Goal: Transaction & Acquisition: Book appointment/travel/reservation

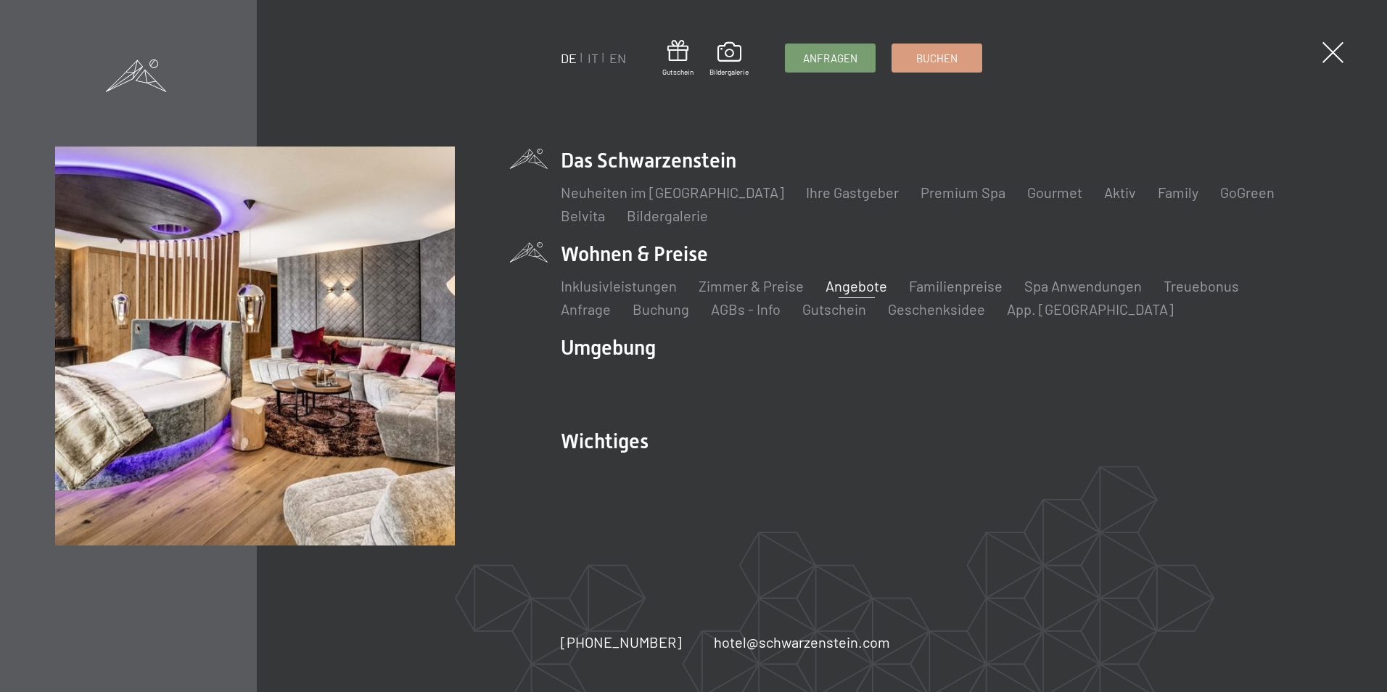
click at [853, 290] on link "Angebote" at bounding box center [857, 285] width 62 height 17
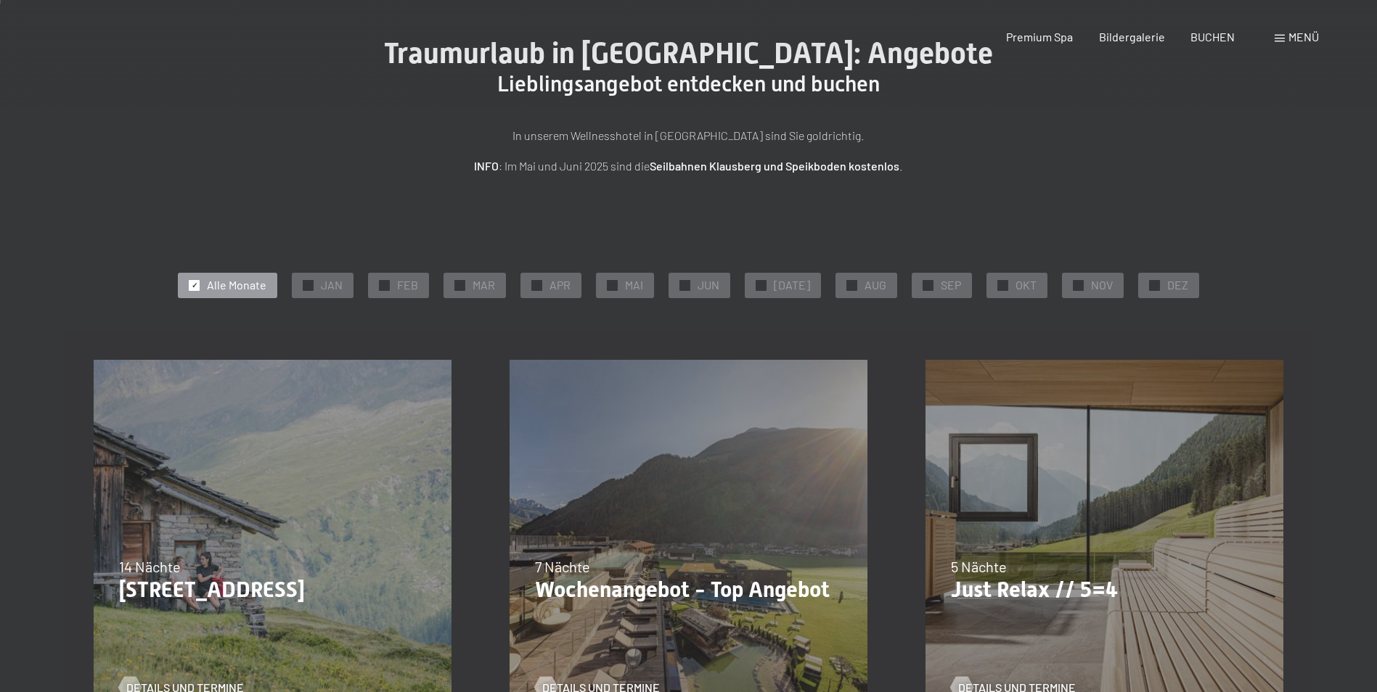
scroll to position [218, 0]
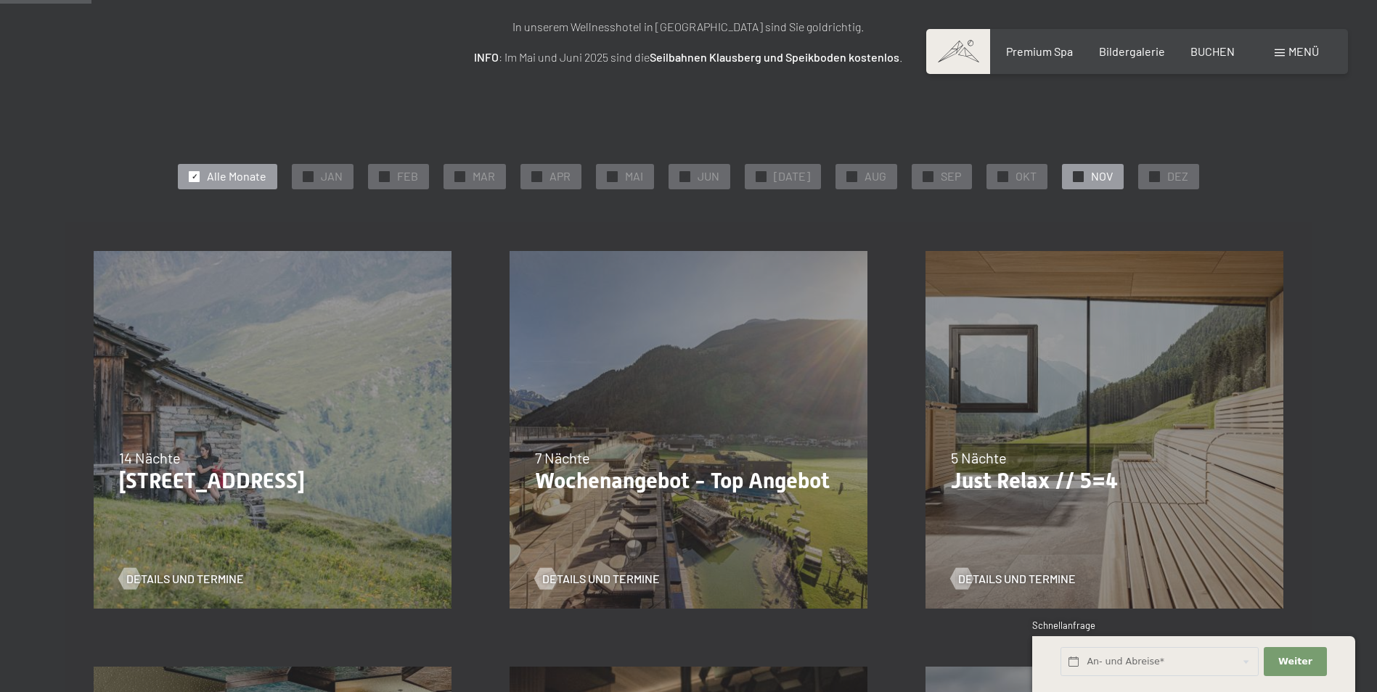
click at [1097, 176] on span "NOV" at bounding box center [1102, 176] width 22 height 16
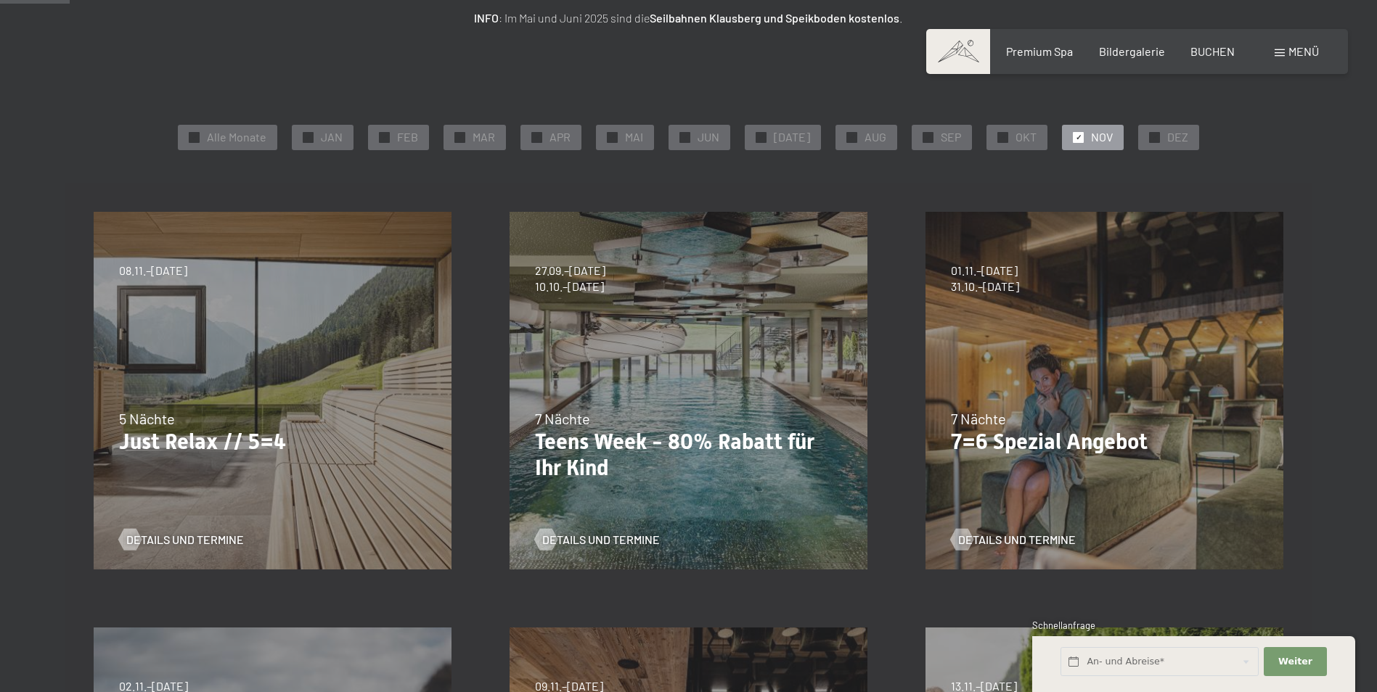
scroll to position [0, 0]
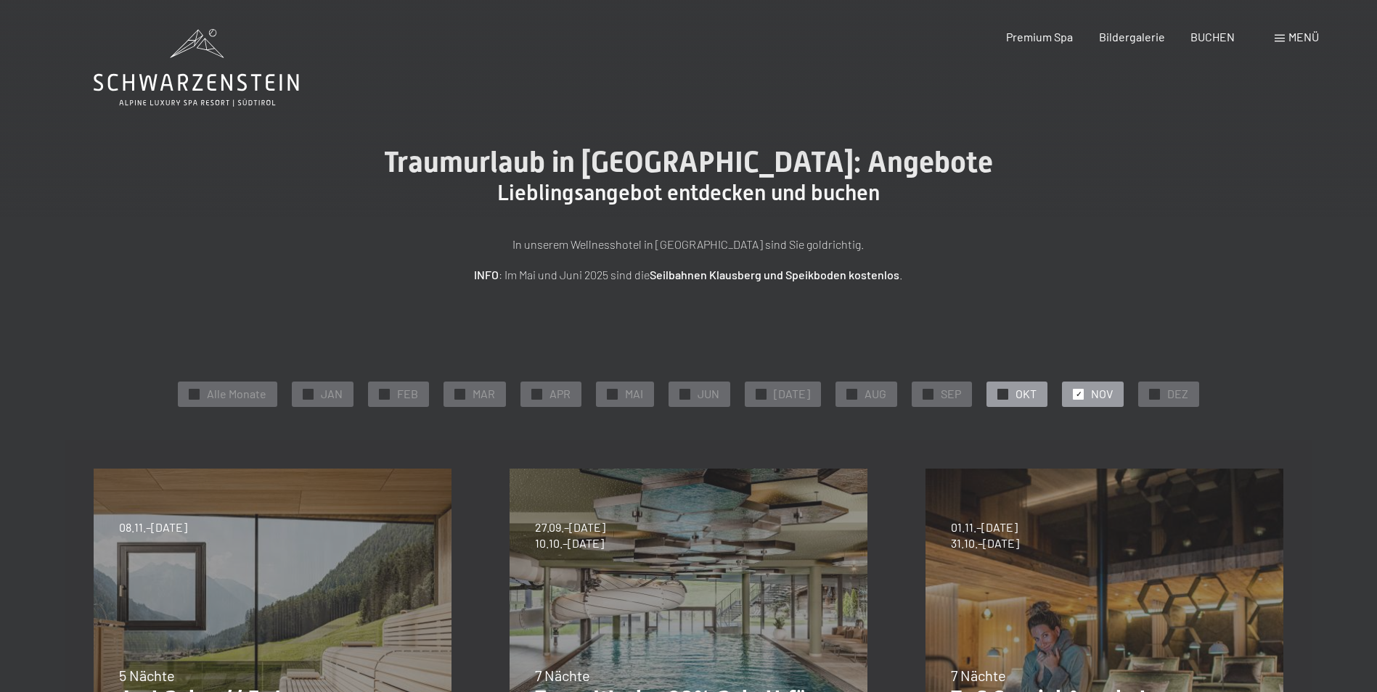
click at [997, 393] on div at bounding box center [1002, 394] width 11 height 11
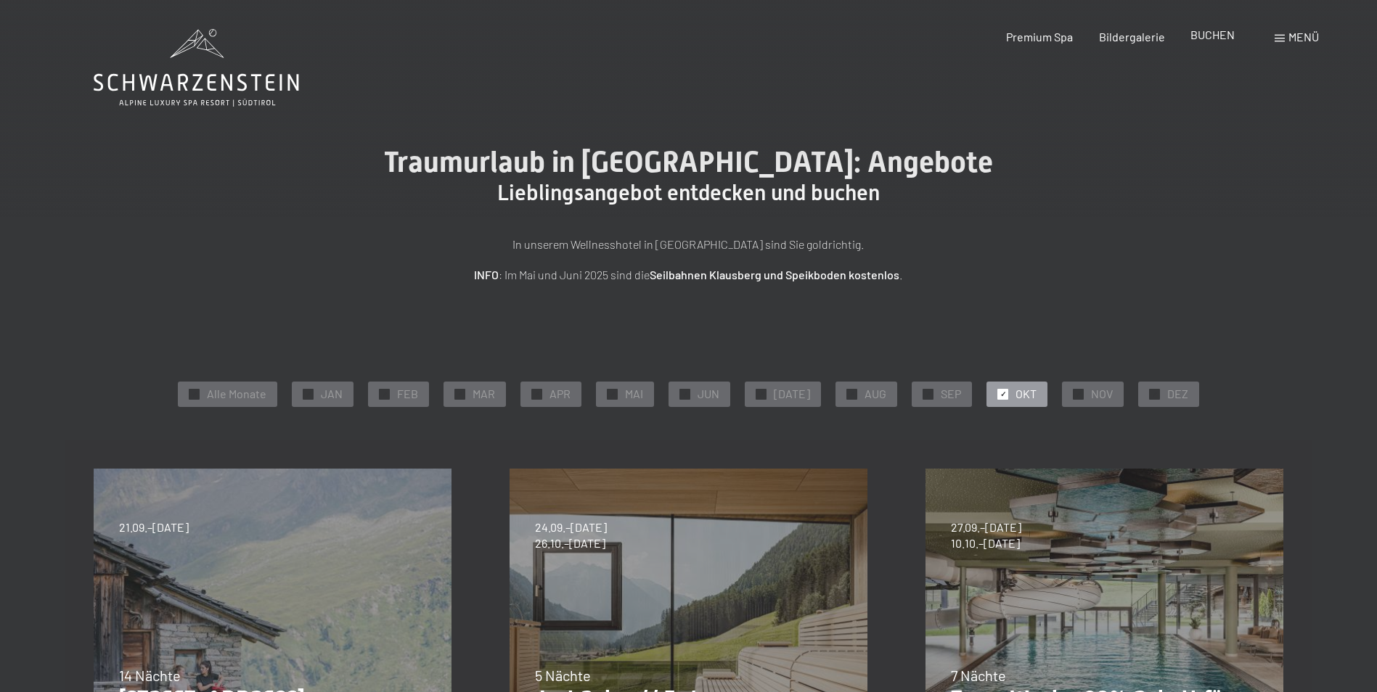
click at [1205, 38] on span "BUCHEN" at bounding box center [1212, 35] width 44 height 14
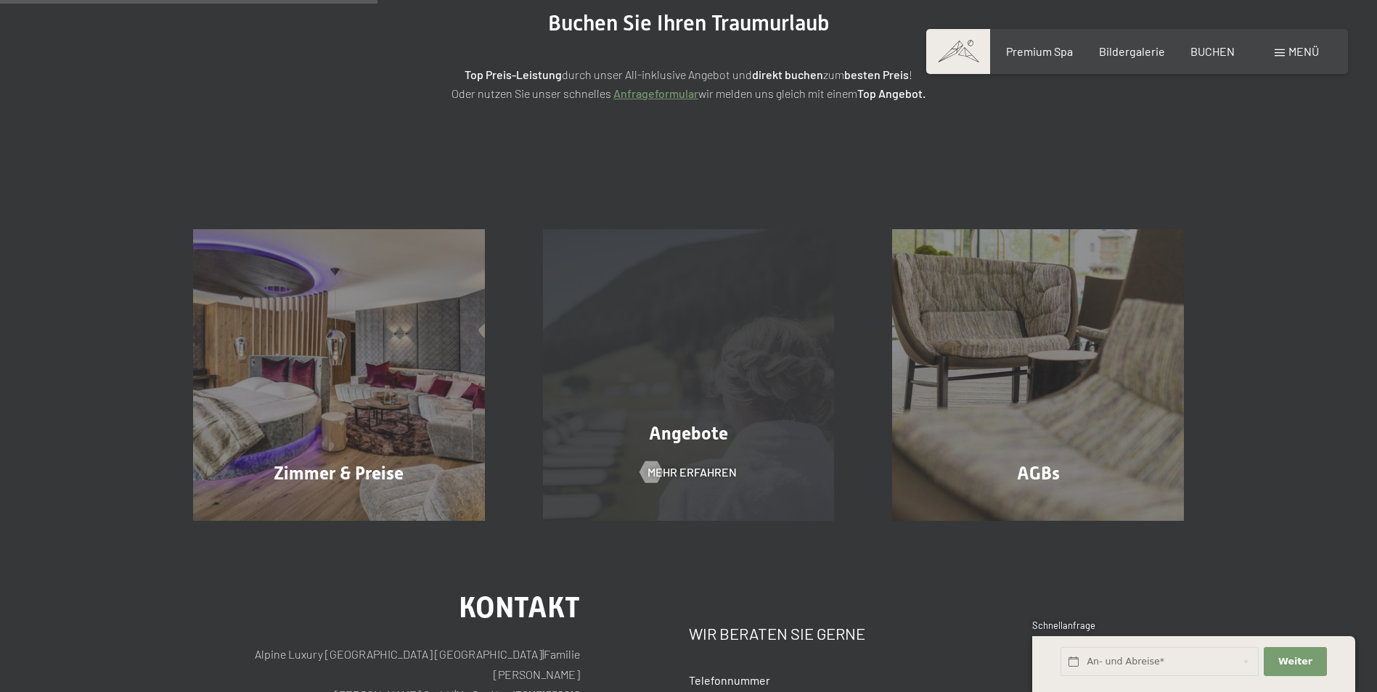
scroll to position [218, 0]
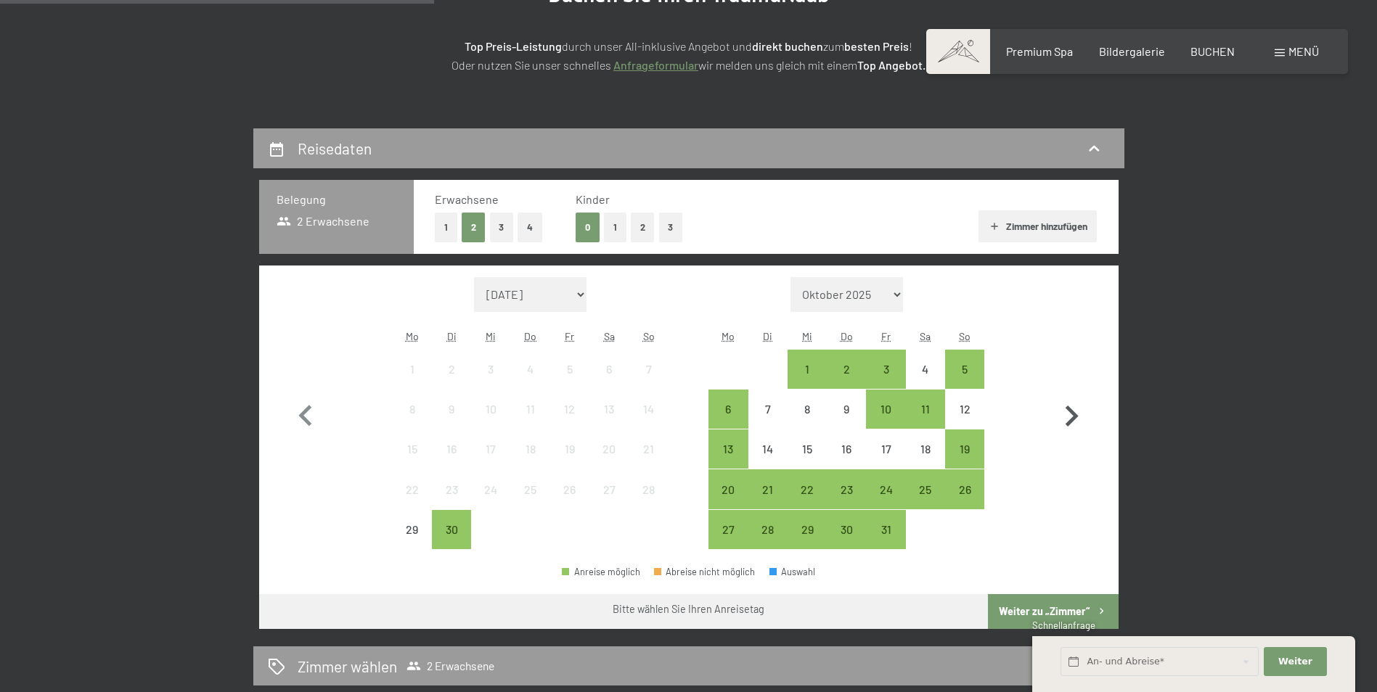
click at [1065, 416] on icon "button" at bounding box center [1071, 416] width 42 height 42
select select "2025-10-01"
select select "2025-11-01"
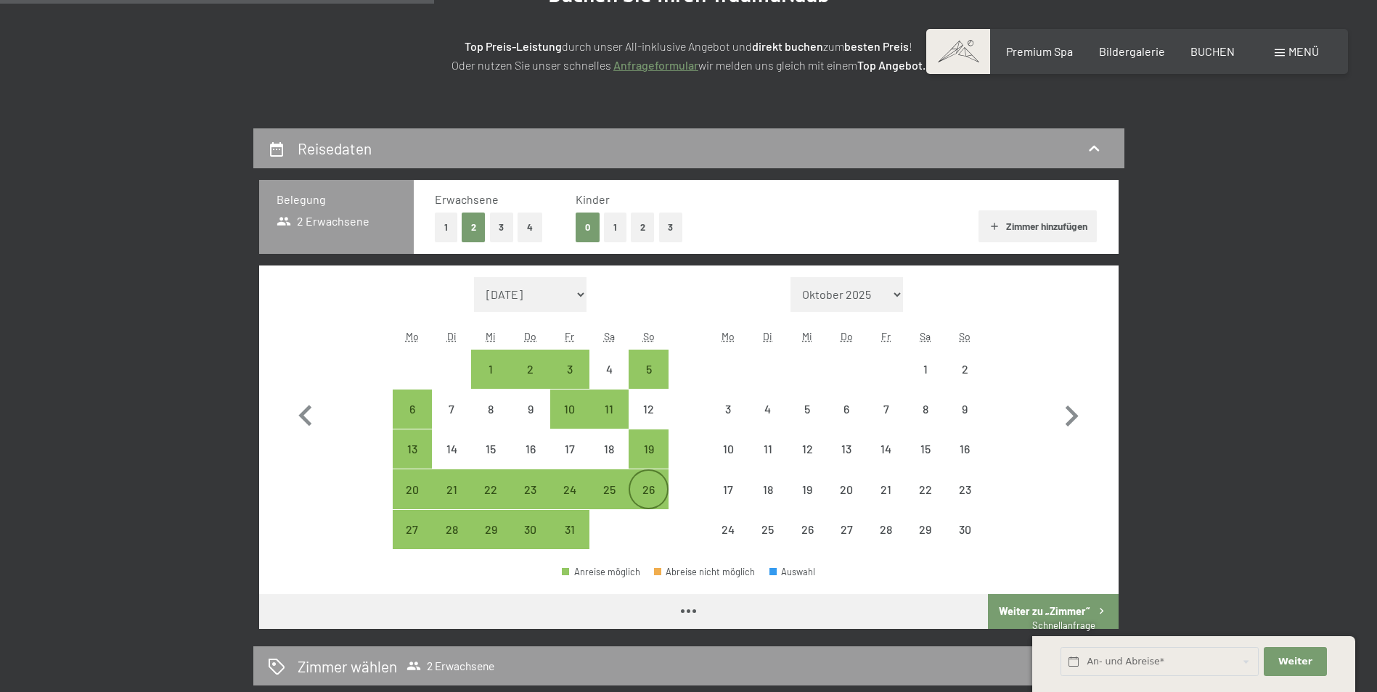
select select "2025-10-01"
select select "[DATE]"
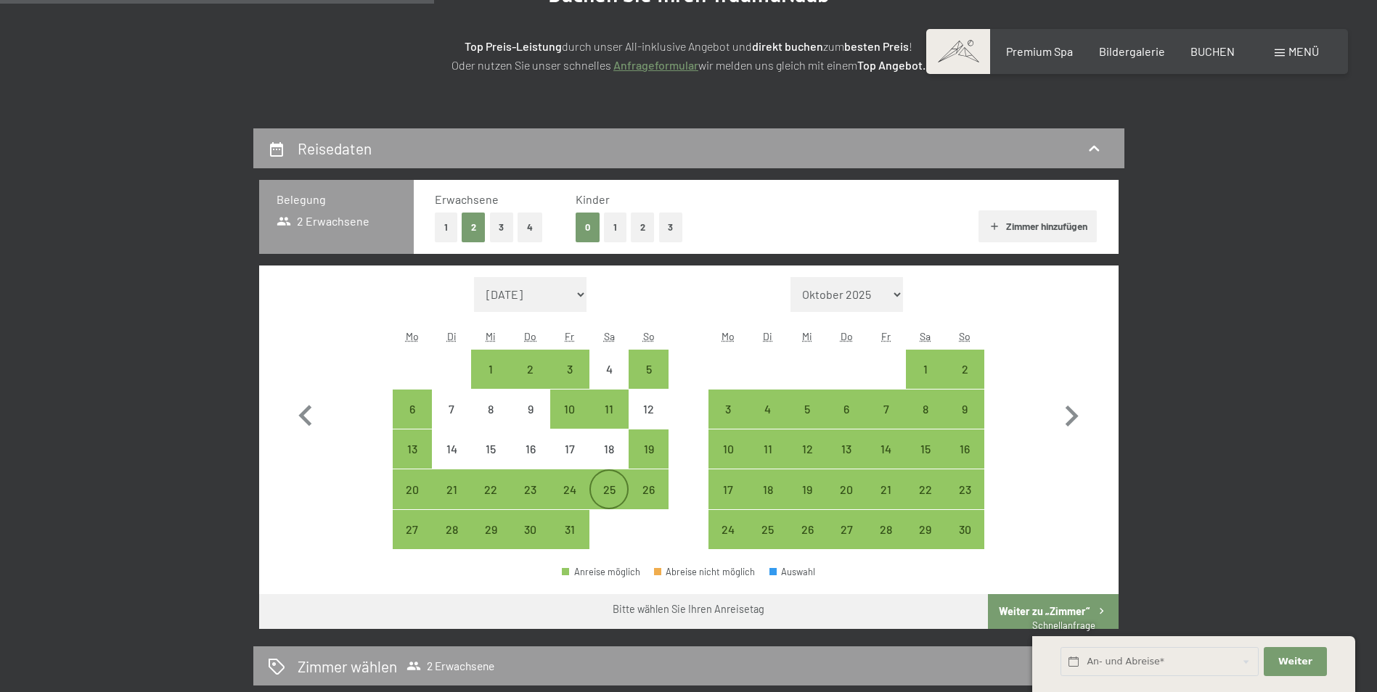
click at [603, 493] on div "25" at bounding box center [609, 502] width 36 height 36
select select "2025-10-01"
select select "[DATE]"
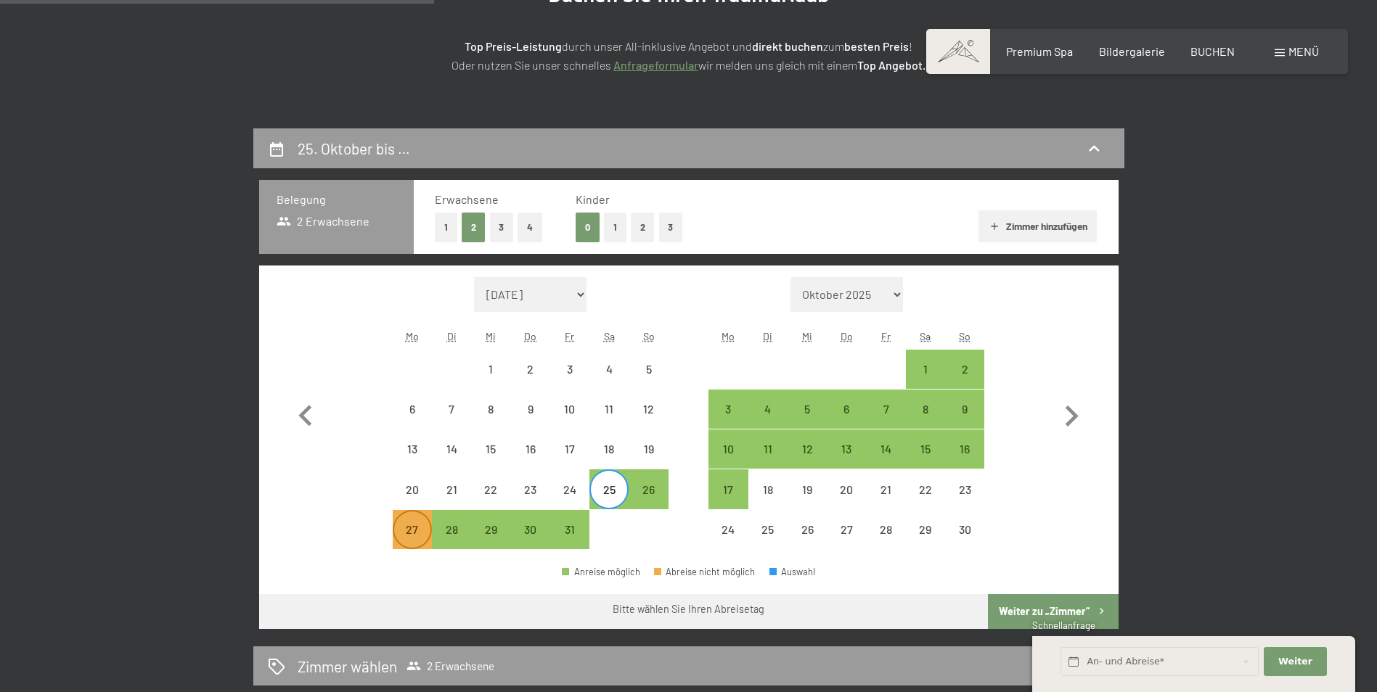
click at [399, 531] on div "27" at bounding box center [412, 542] width 36 height 36
select select "2025-10-01"
select select "[DATE]"
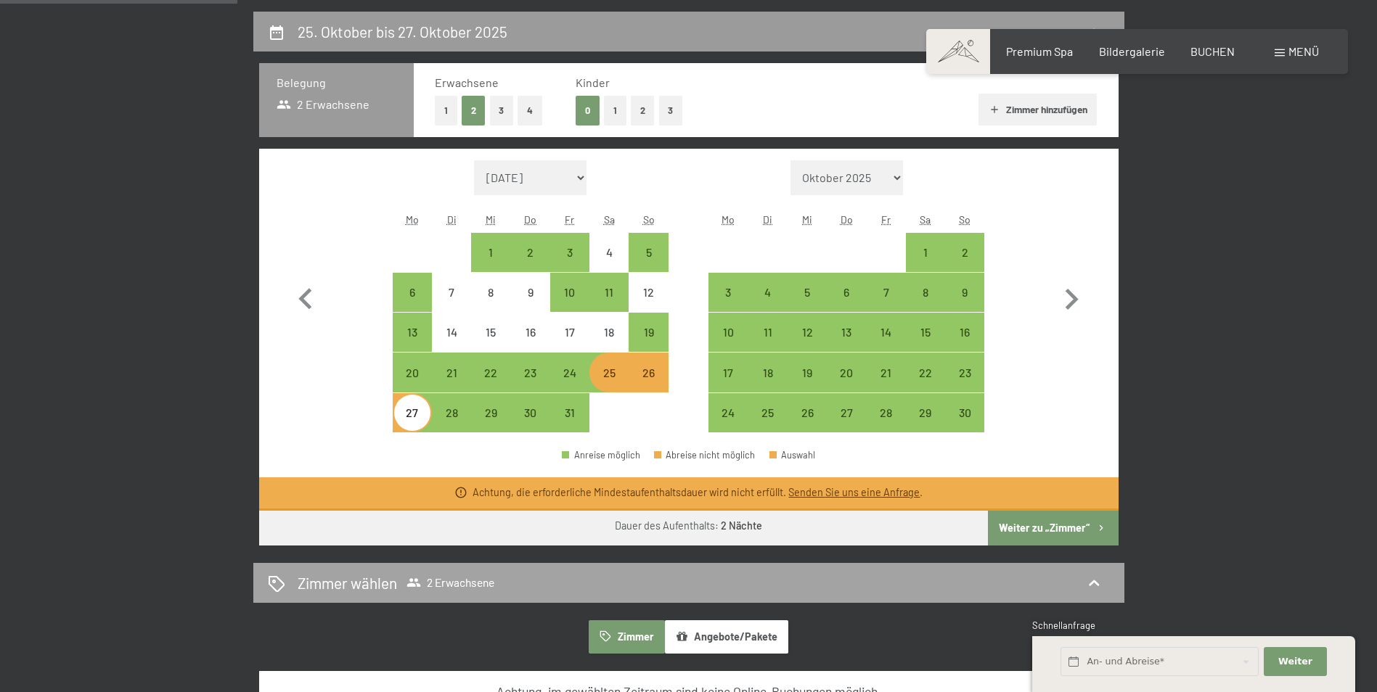
scroll to position [363, 0]
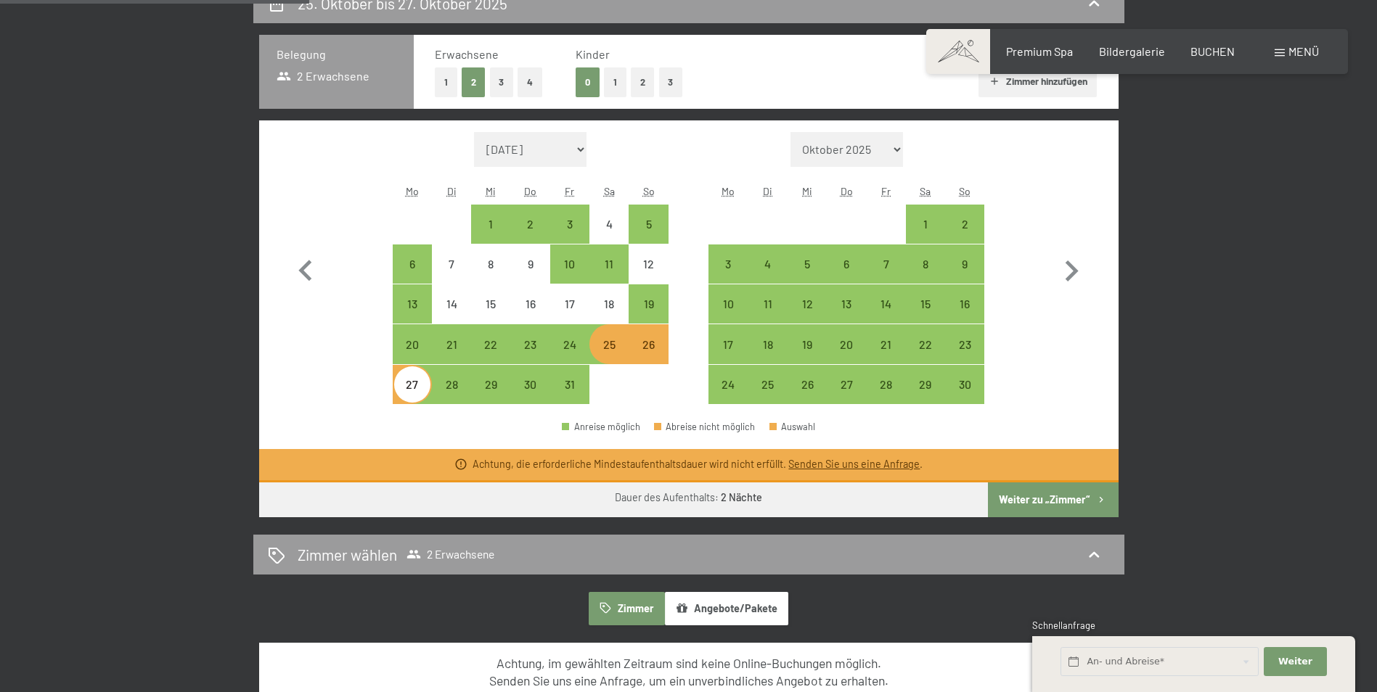
click at [1030, 508] on button "Weiter zu „Zimmer“" at bounding box center [1053, 500] width 130 height 35
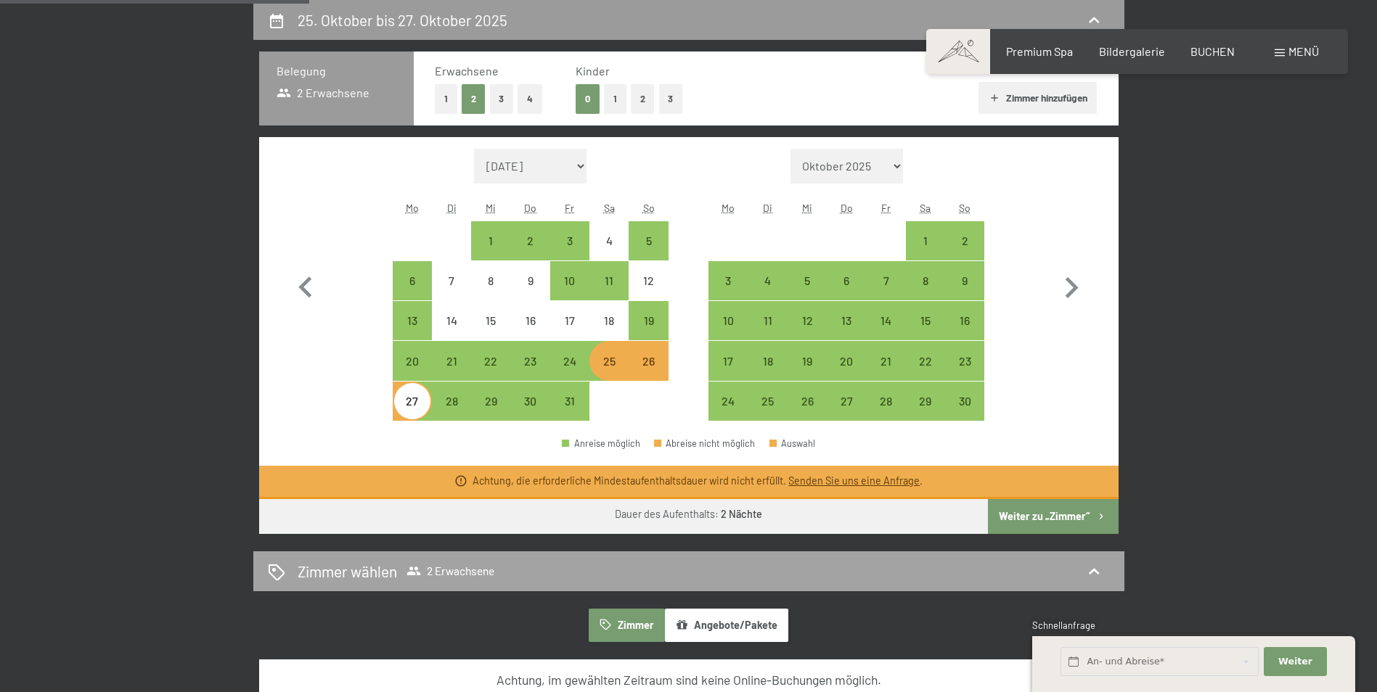
select select "2025-10-01"
select select "[DATE]"
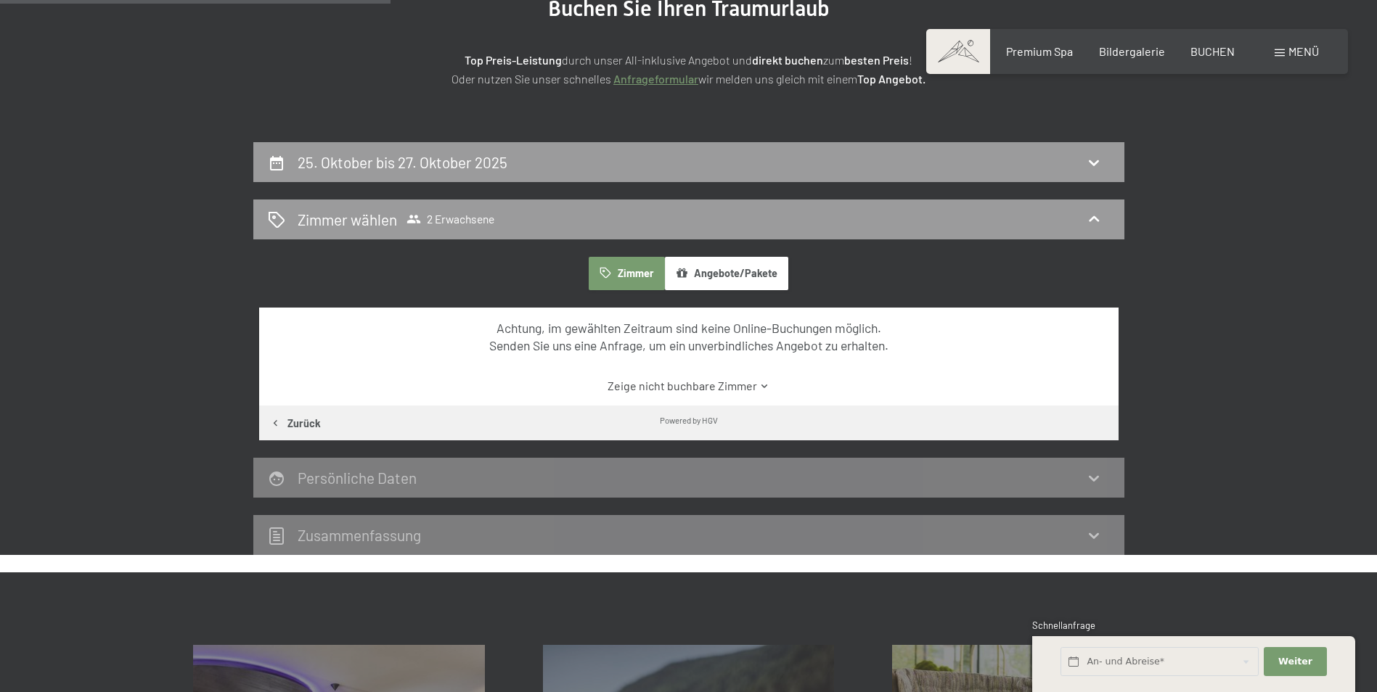
scroll to position [201, 0]
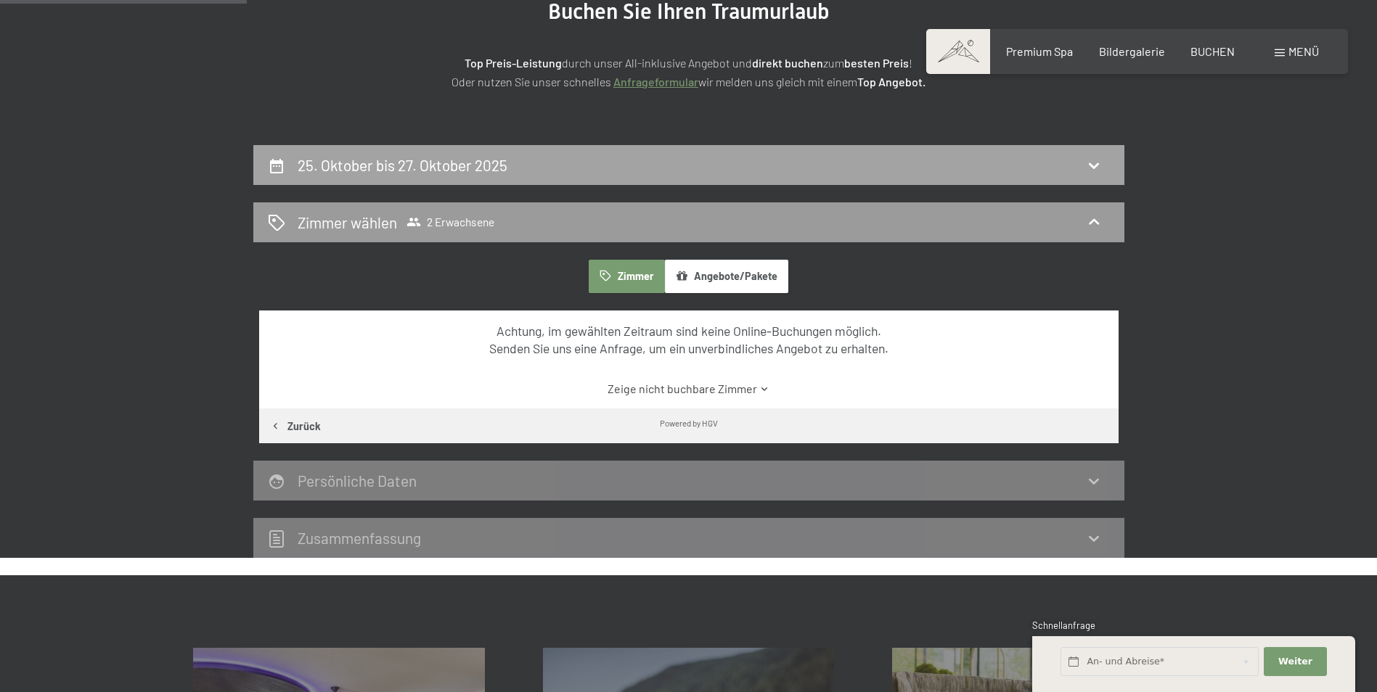
click at [551, 171] on div "25. Oktober bis 27. Oktober 2025" at bounding box center [689, 165] width 842 height 21
select select "2025-10-01"
select select "[DATE]"
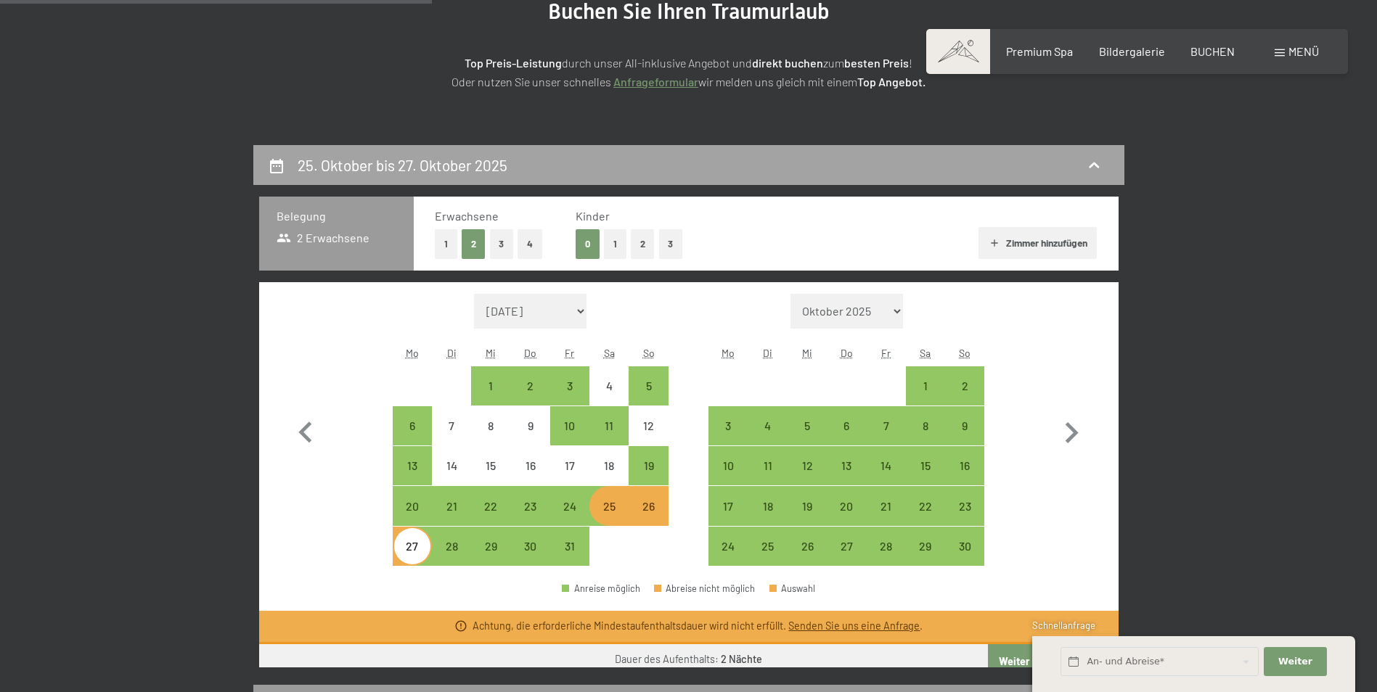
scroll to position [346, 0]
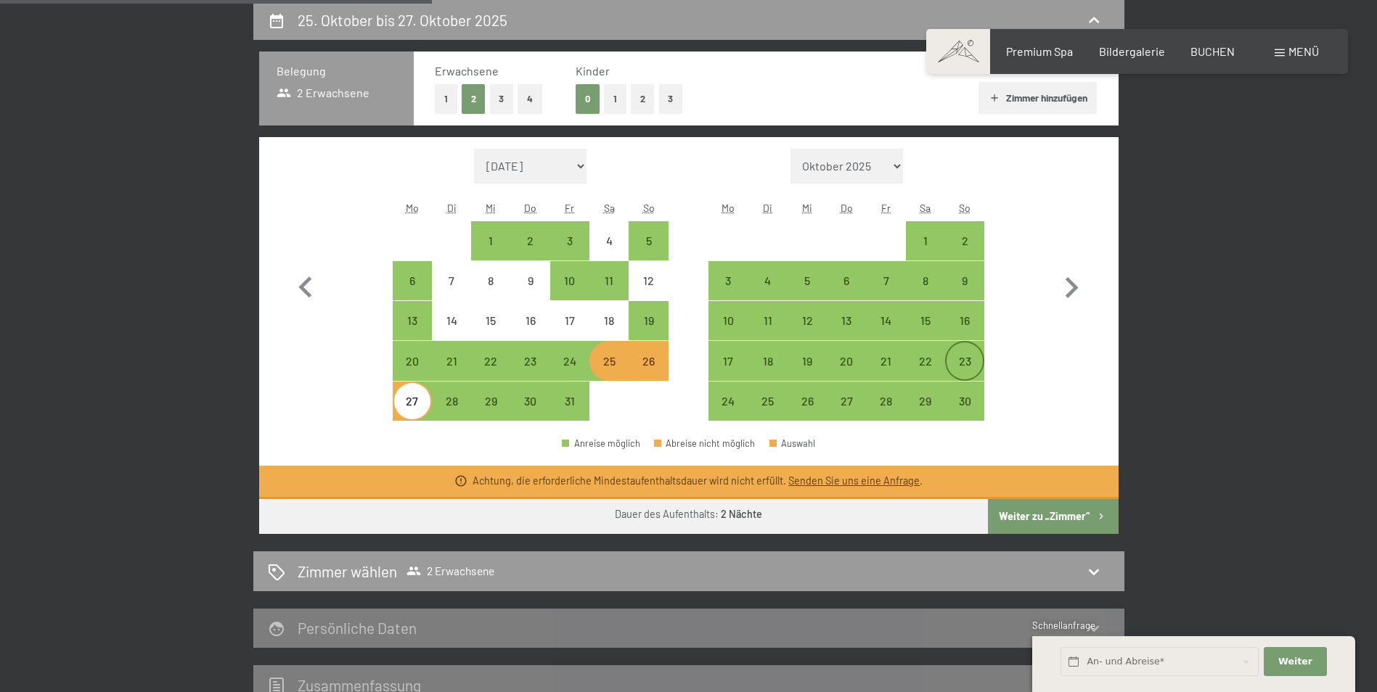
click at [957, 363] on div "23" at bounding box center [964, 374] width 36 height 36
select select "2025-10-01"
select select "[DATE]"
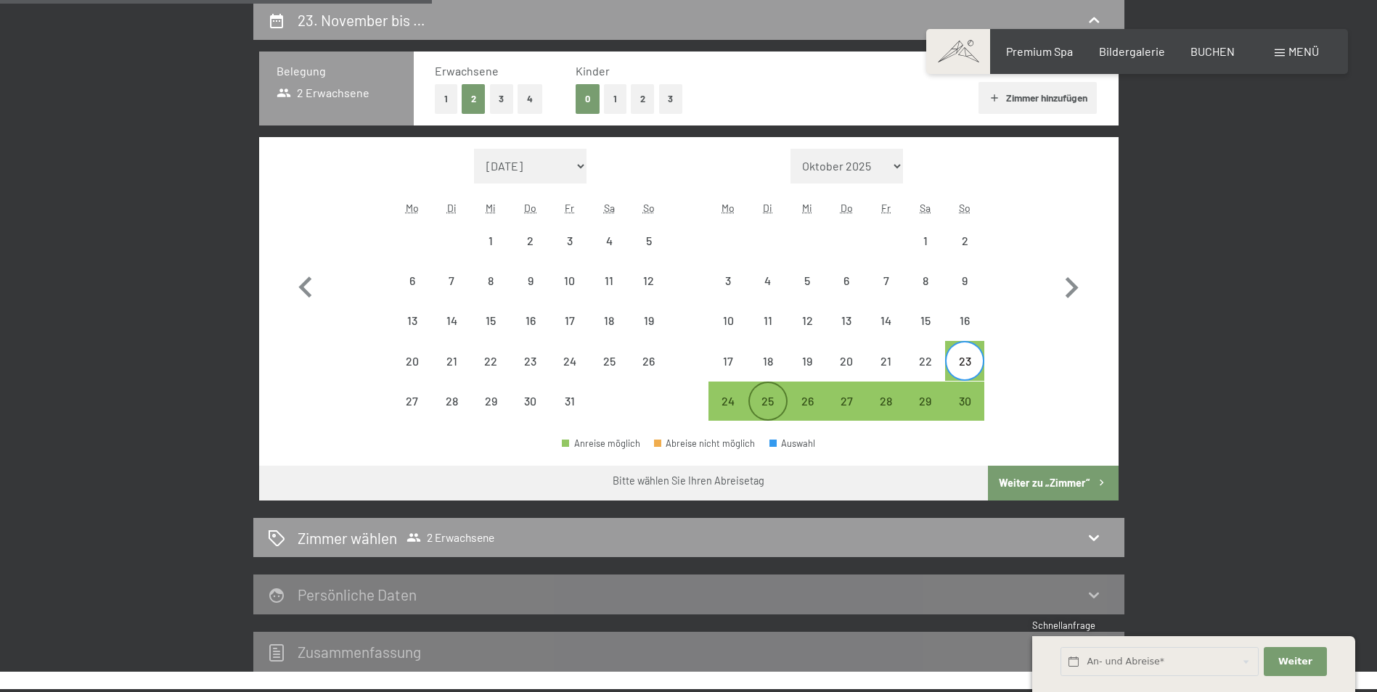
click at [761, 405] on div "25" at bounding box center [768, 413] width 36 height 36
select select "2025-10-01"
select select "[DATE]"
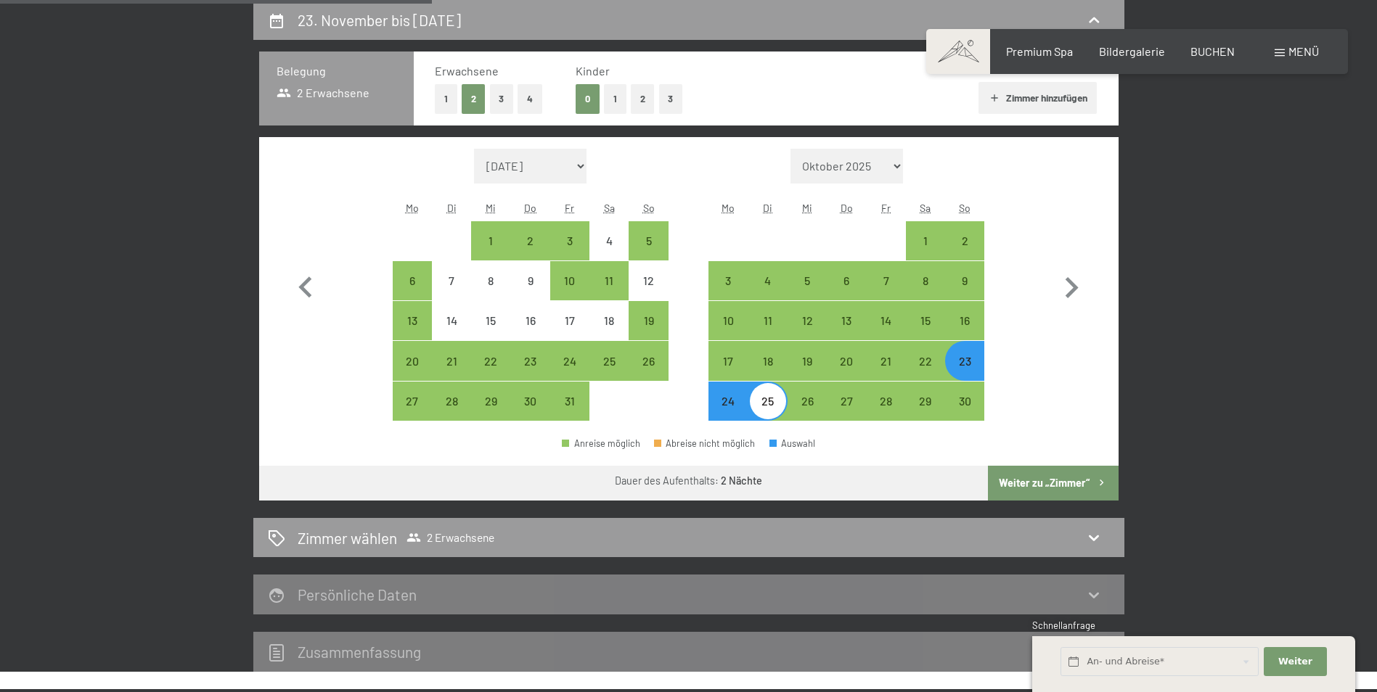
click at [1036, 478] on button "Weiter zu „Zimmer“" at bounding box center [1053, 483] width 130 height 35
select select "2025-10-01"
select select "[DATE]"
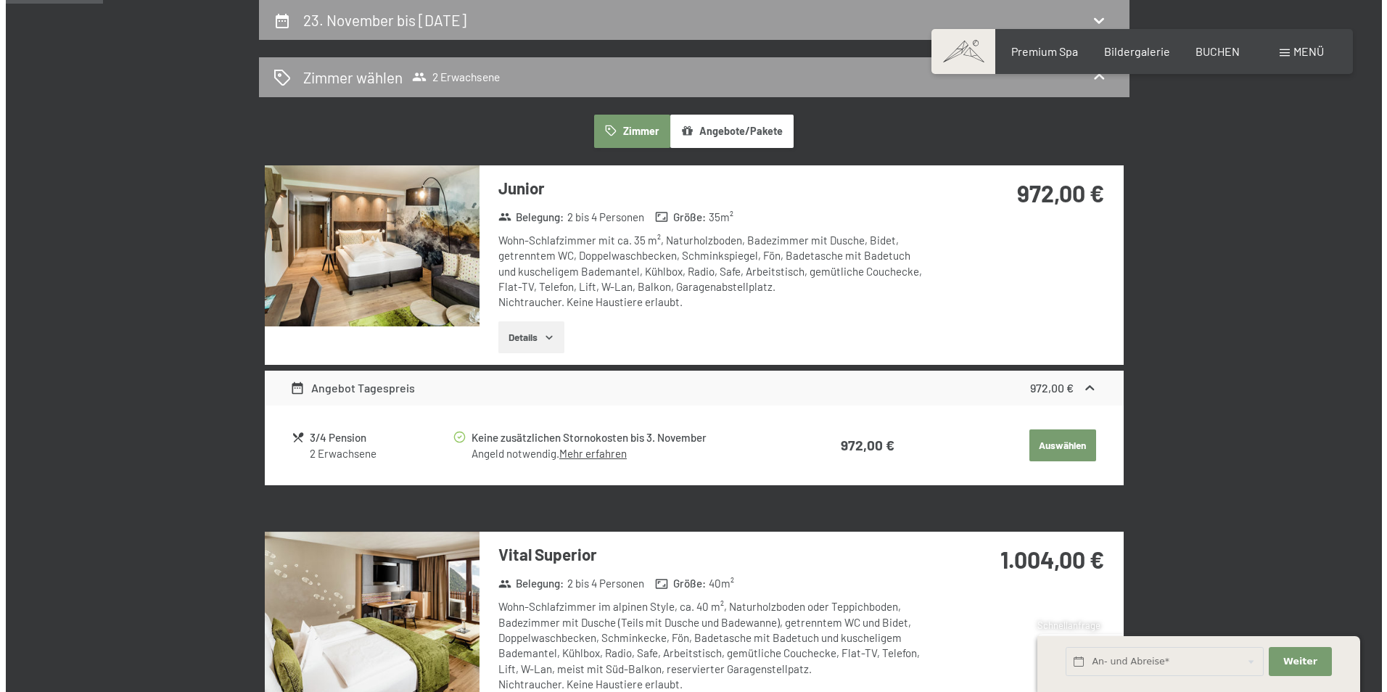
scroll to position [0, 0]
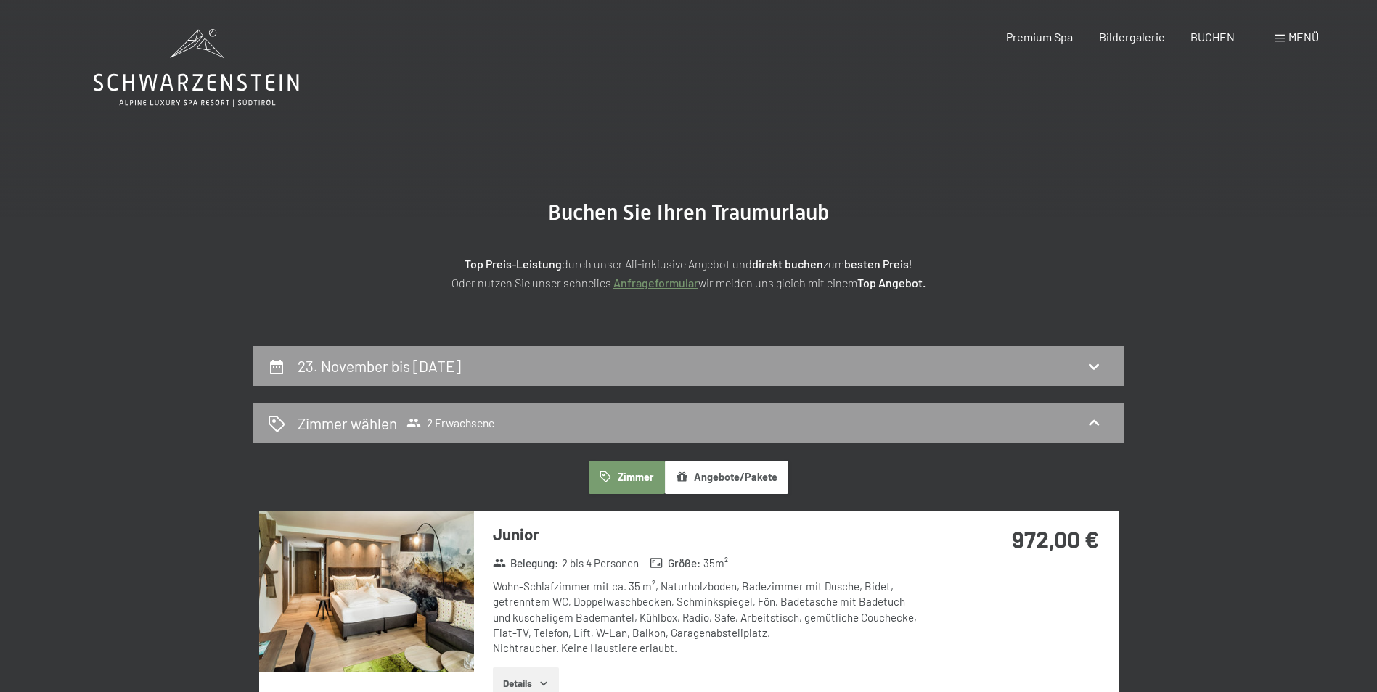
click at [1289, 40] on span "Menü" at bounding box center [1303, 37] width 30 height 14
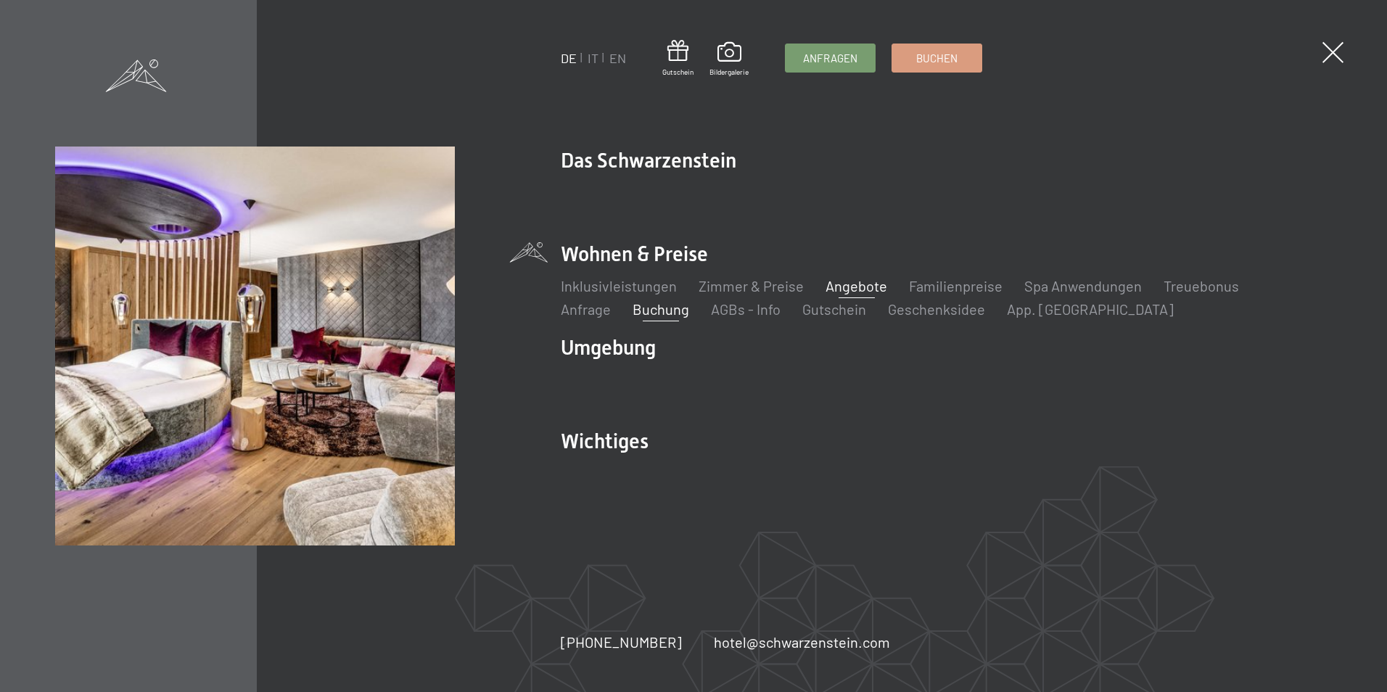
click at [857, 290] on link "Angebote" at bounding box center [857, 285] width 62 height 17
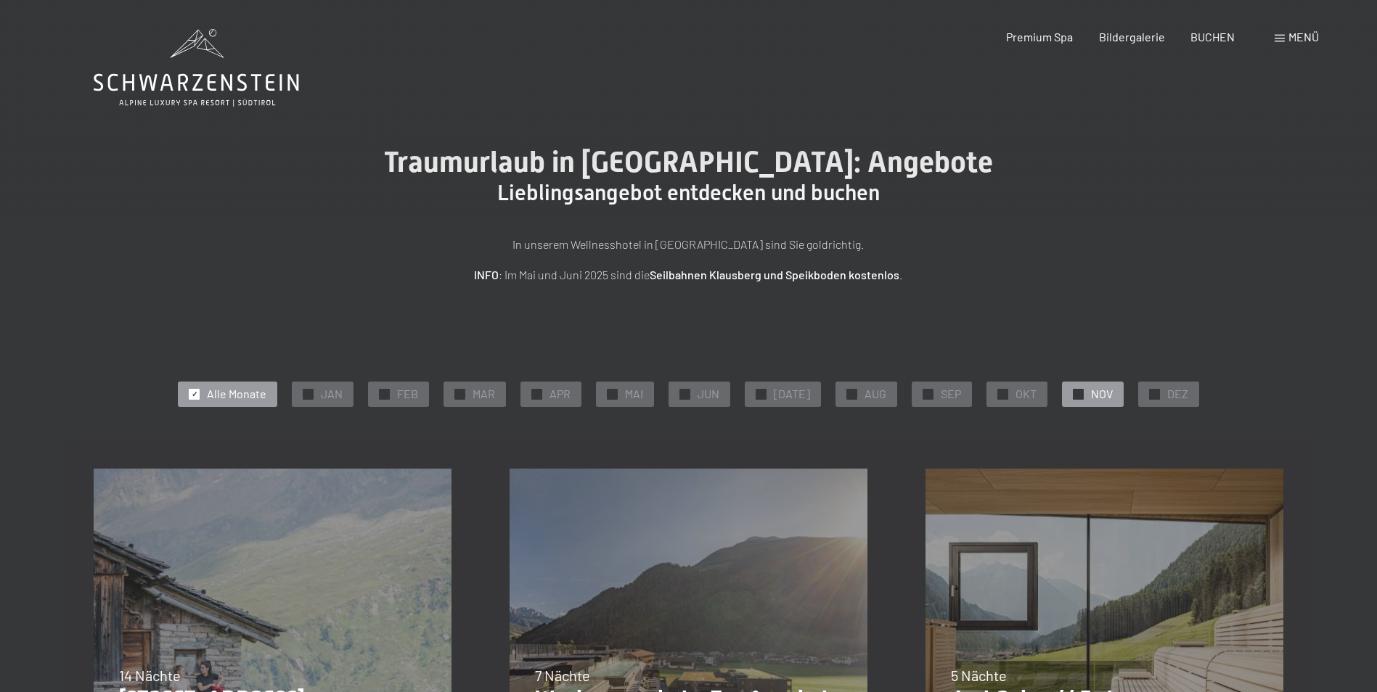
click at [1080, 402] on div "✓ NOV" at bounding box center [1093, 394] width 62 height 25
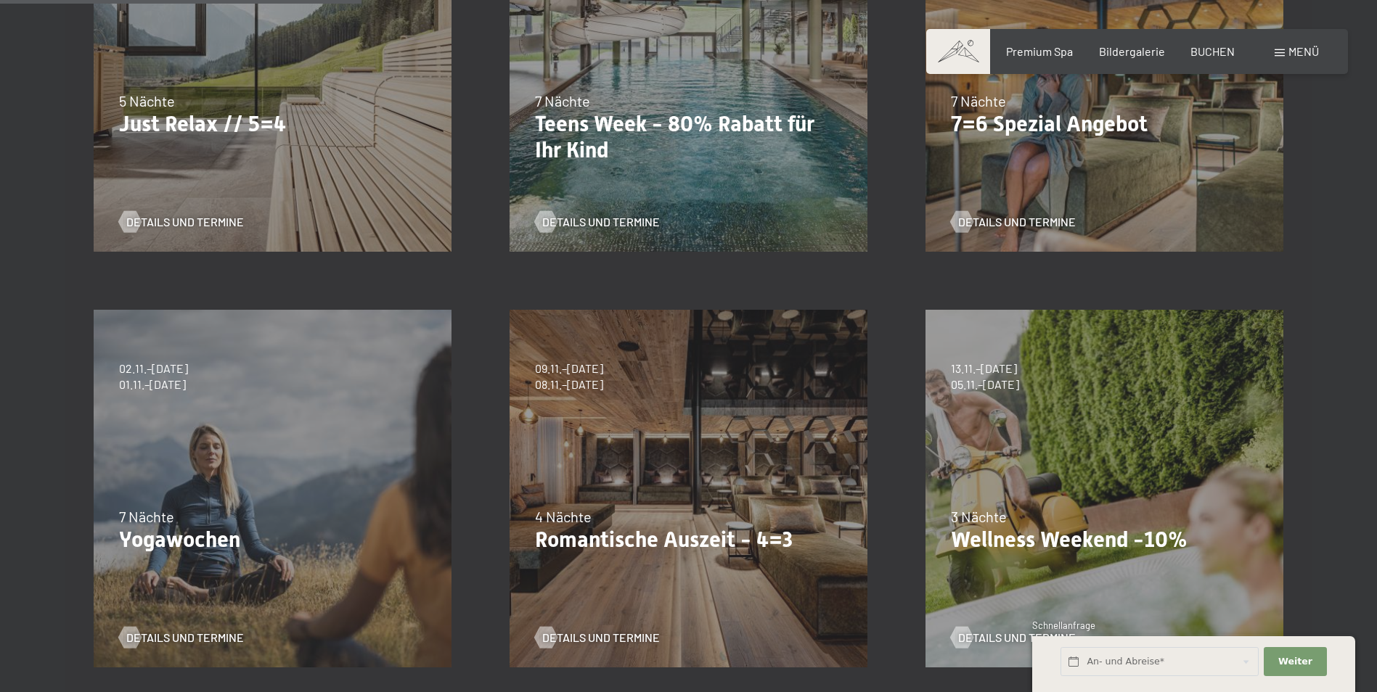
scroll to position [581, 0]
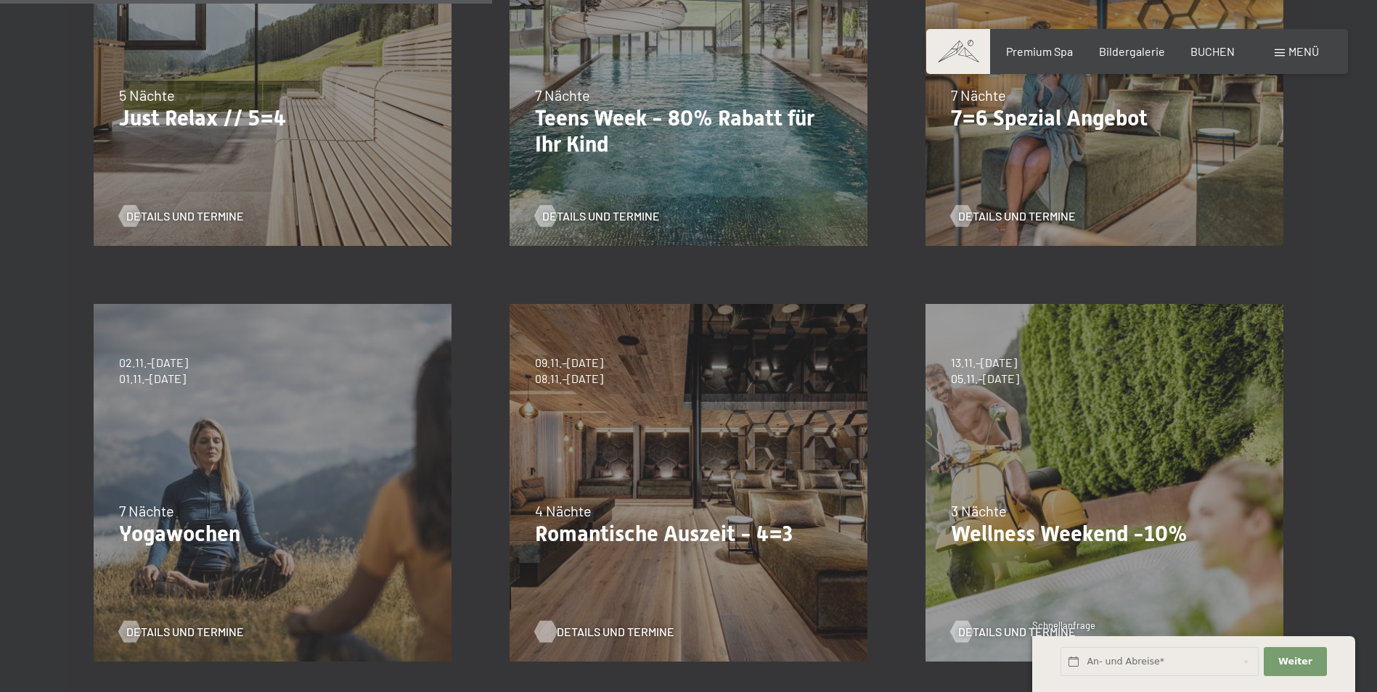
click at [565, 633] on span "Details und Termine" at bounding box center [616, 632] width 118 height 16
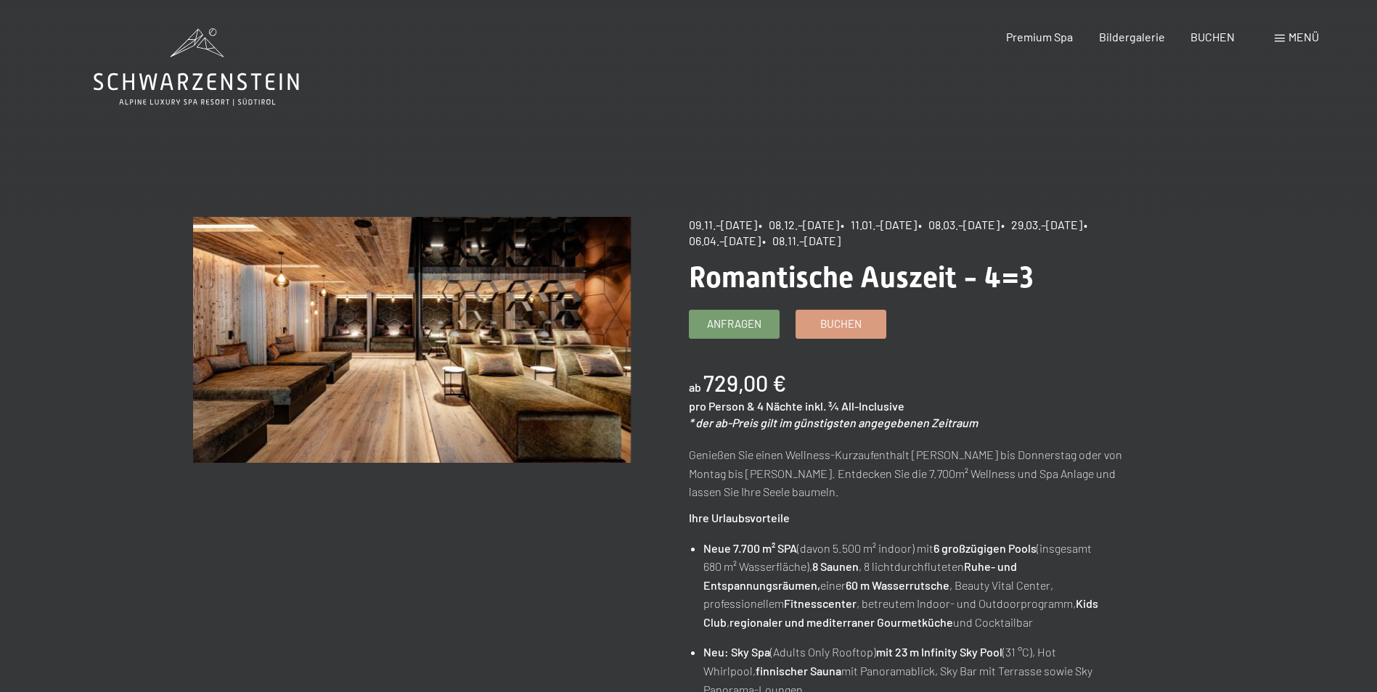
scroll to position [290, 0]
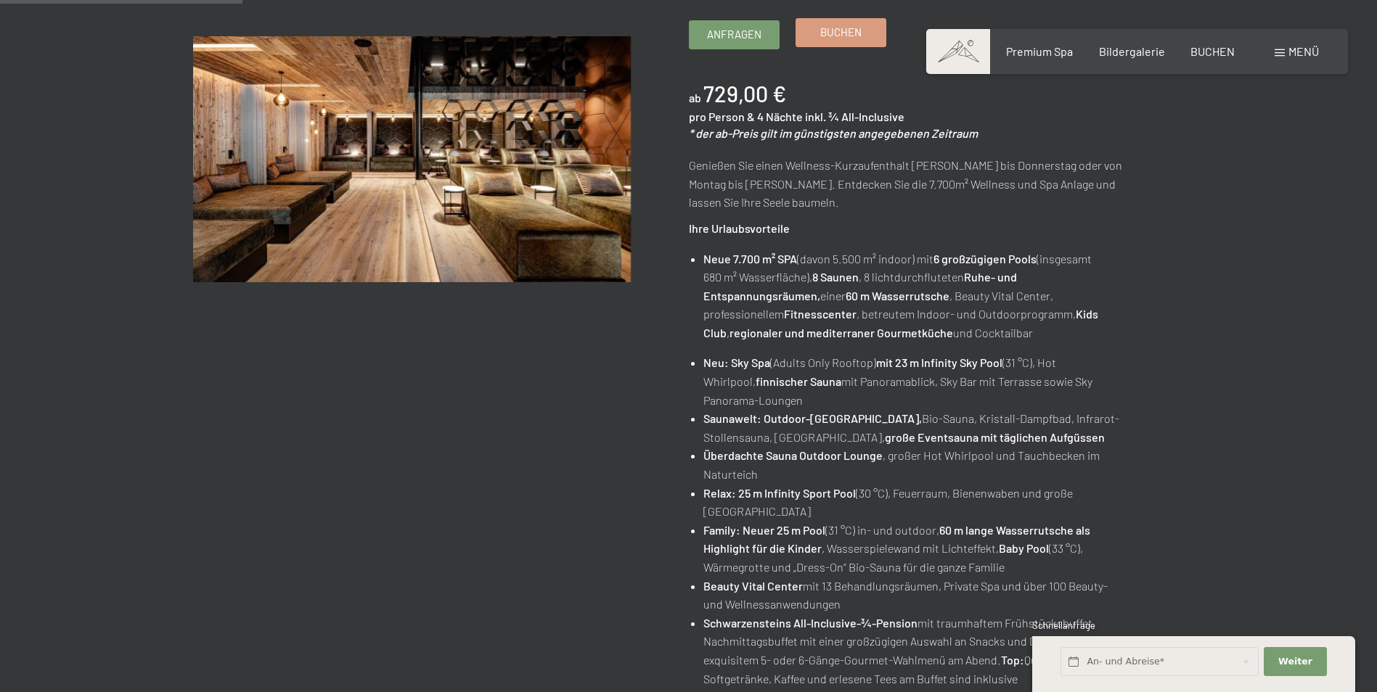
click at [839, 31] on span "Buchen" at bounding box center [840, 32] width 41 height 15
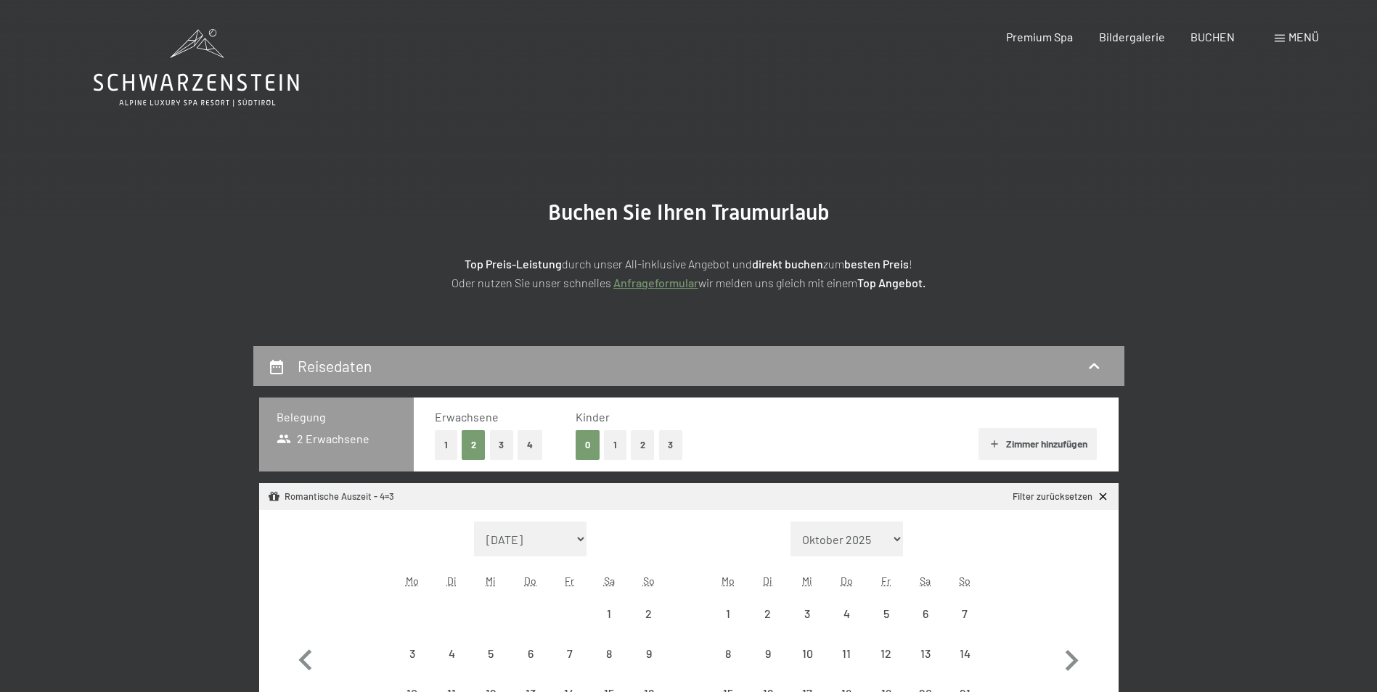
select select "[DATE]"
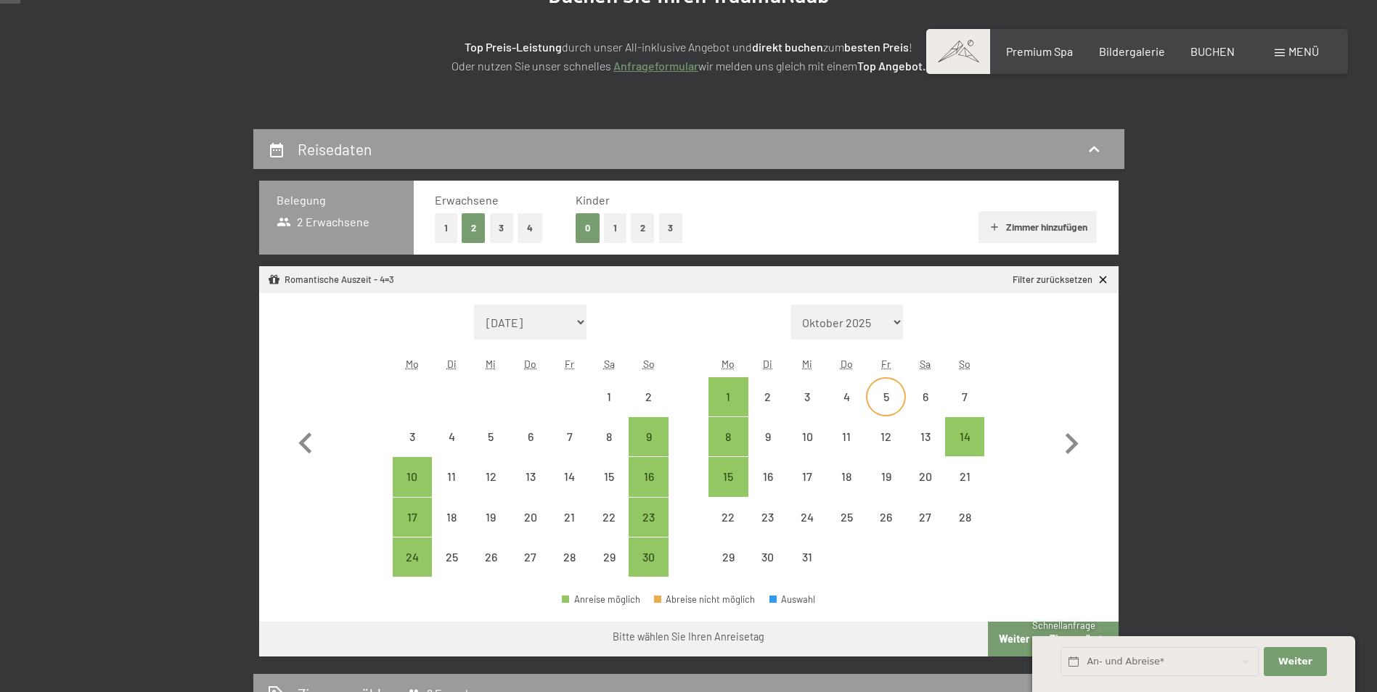
scroll to position [435, 0]
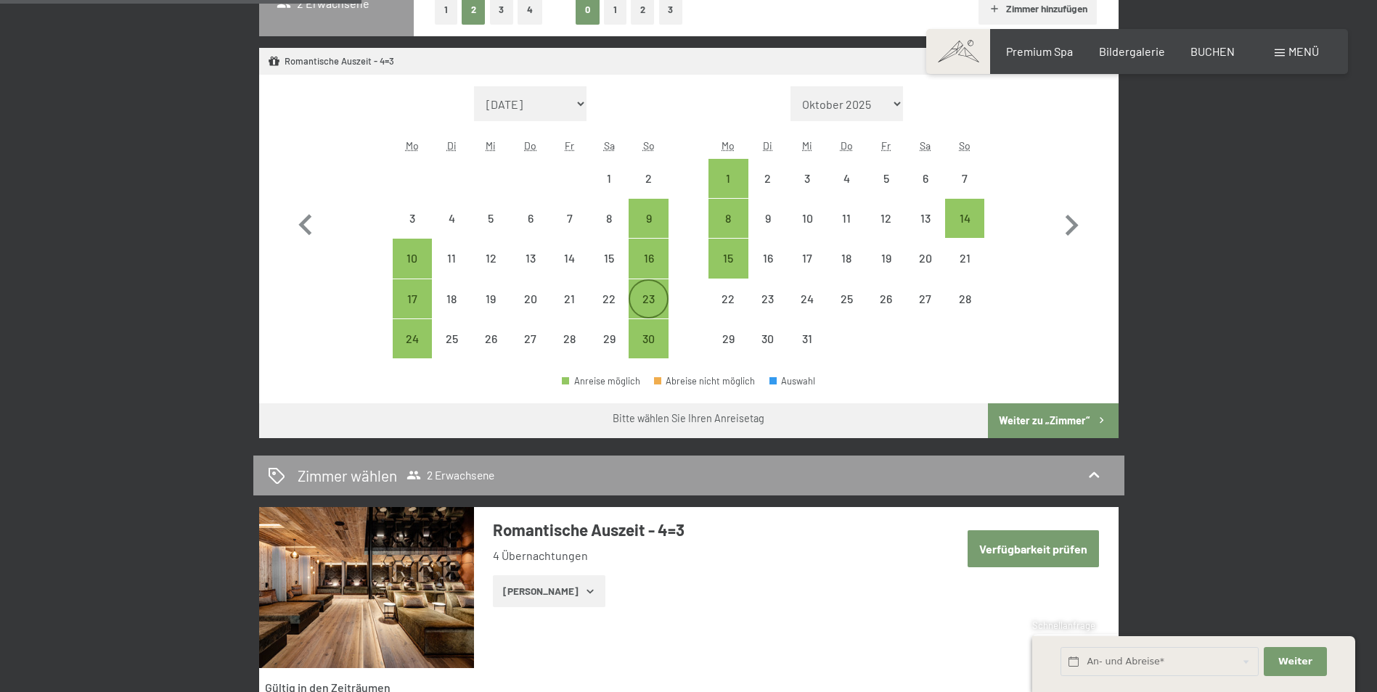
click at [645, 305] on div "23" at bounding box center [648, 311] width 36 height 36
select select "[DATE]"
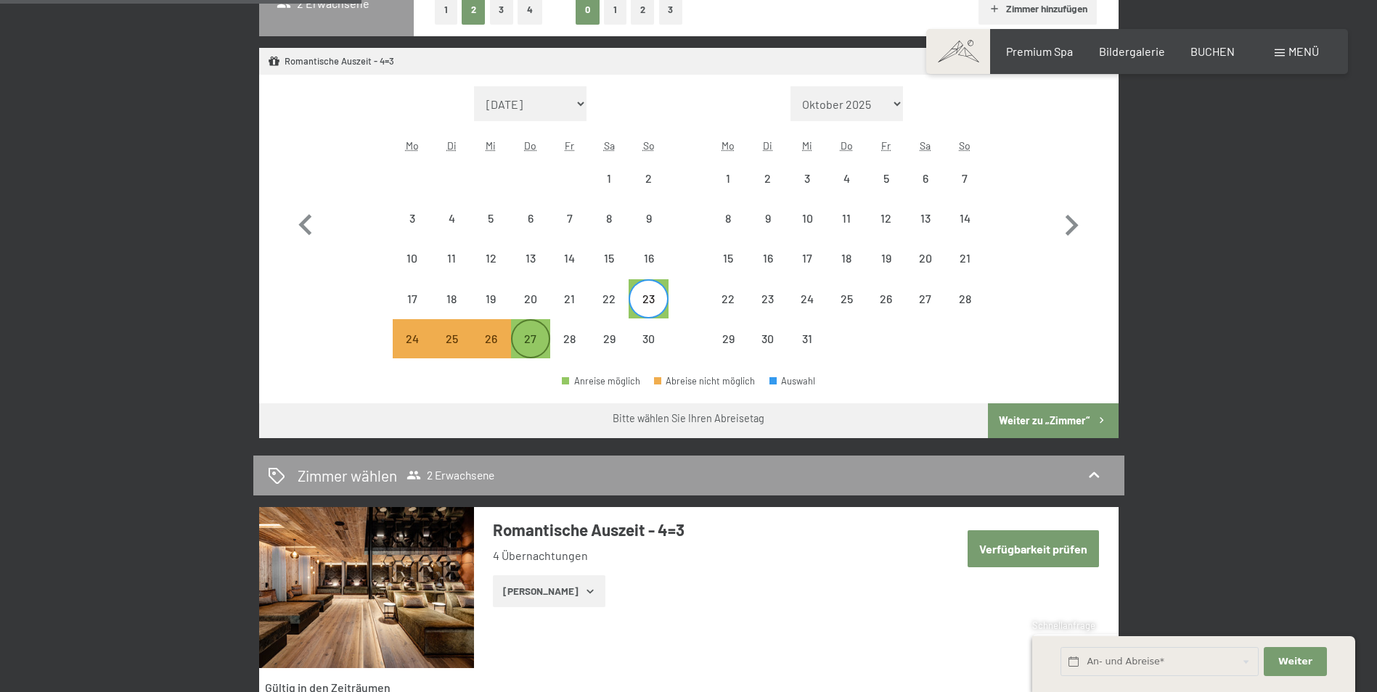
click at [533, 340] on div "27" at bounding box center [530, 351] width 36 height 36
select select "[DATE]"
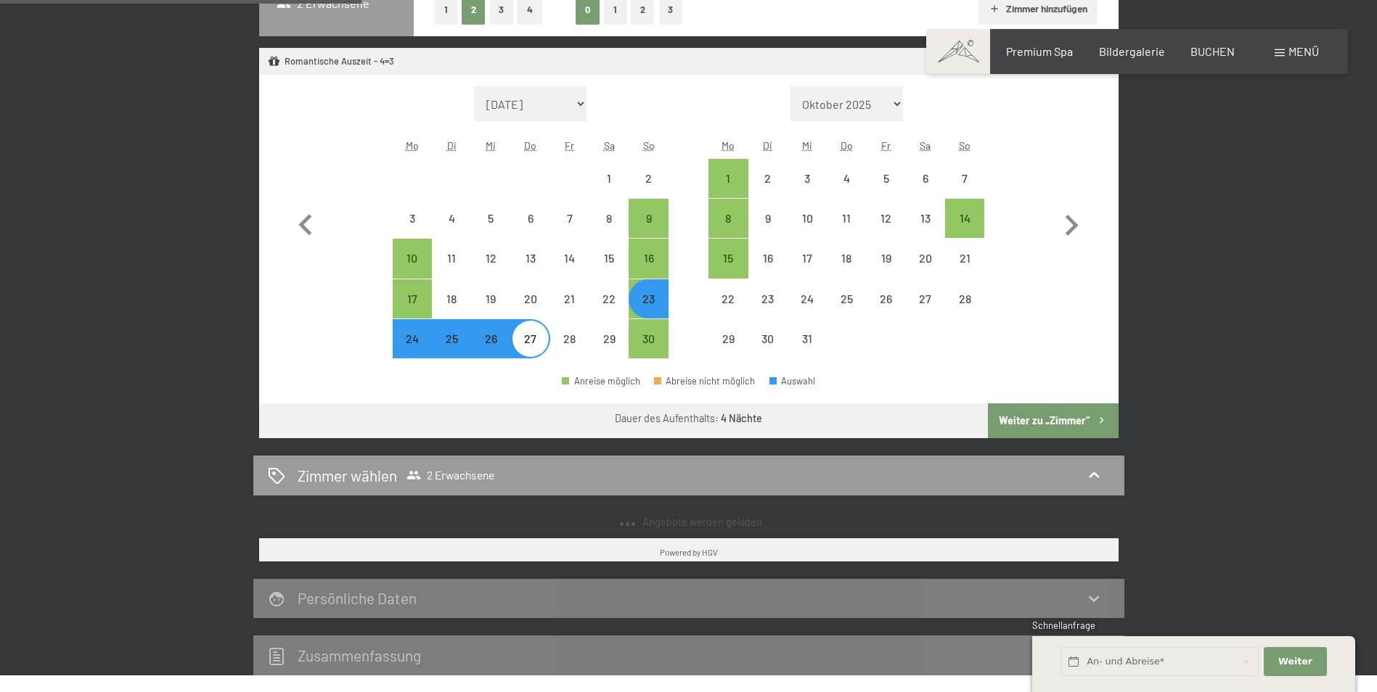
select select "[DATE]"
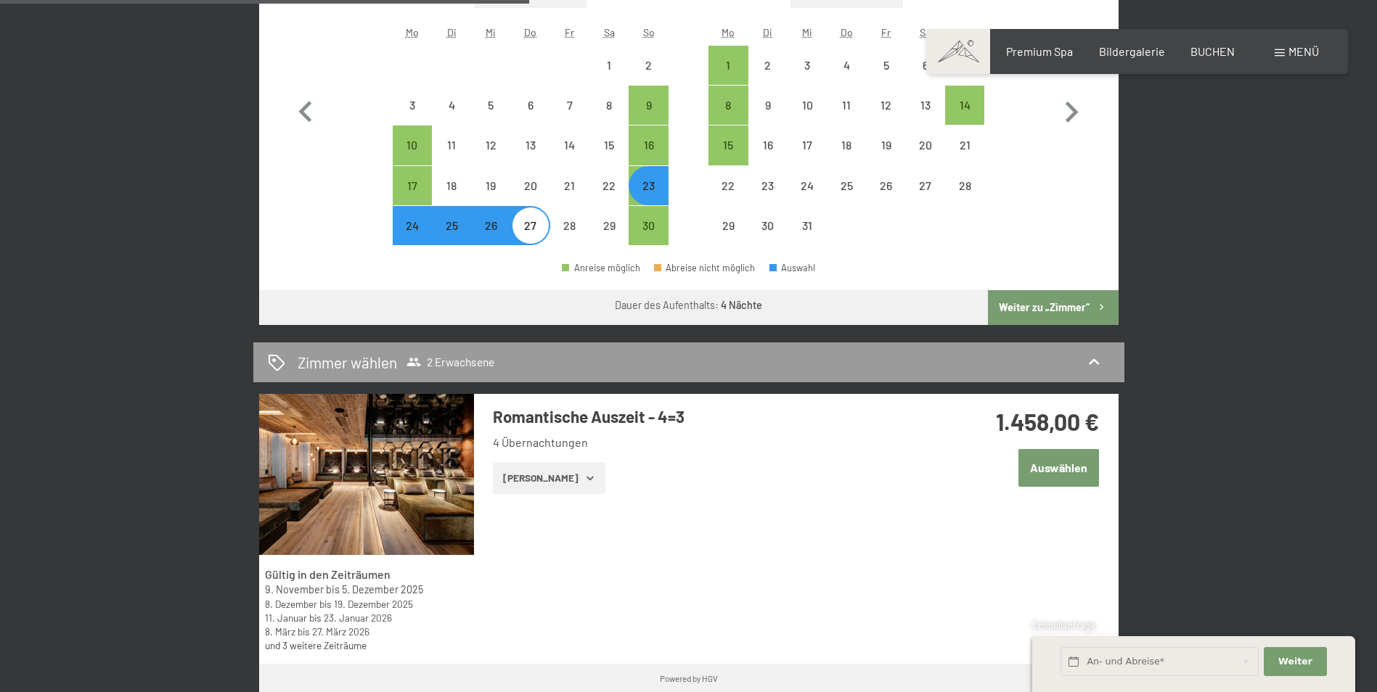
scroll to position [653, 0]
